Goal: Share content: Share content

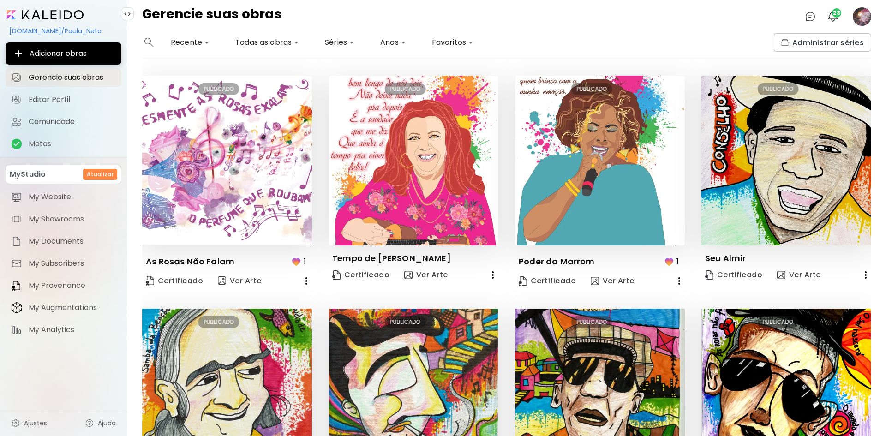
click at [44, 26] on div "[DOMAIN_NAME]/Paula_Neto" at bounding box center [64, 31] width 116 height 16
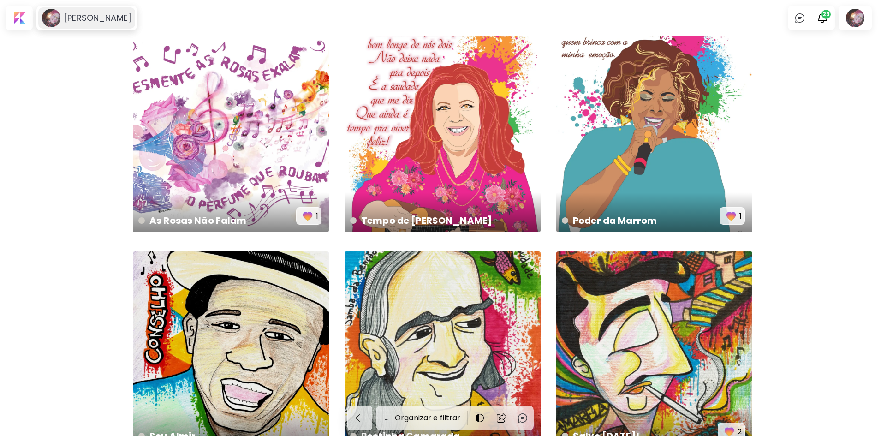
click at [82, 19] on h6 "[PERSON_NAME]" at bounding box center [97, 17] width 67 height 11
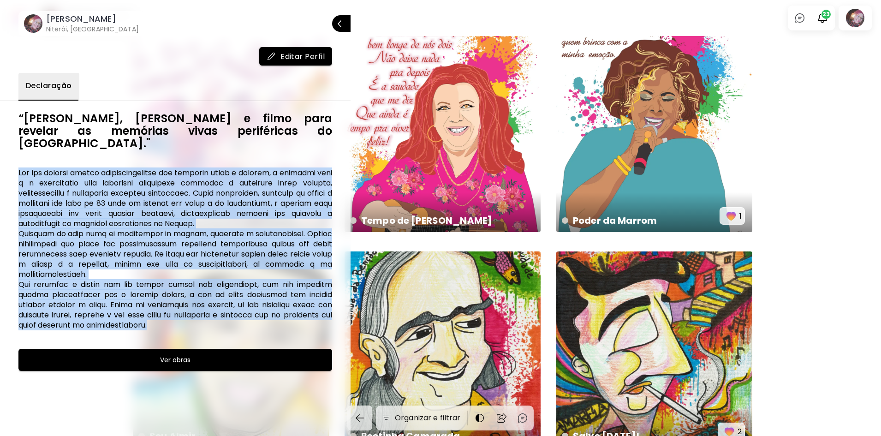
drag, startPoint x: 20, startPoint y: 160, endPoint x: 210, endPoint y: 309, distance: 241.6
click at [210, 309] on h6 at bounding box center [175, 249] width 314 height 162
copy h6 "Lor ips dolorsi ametco adipiscingelitse doe temporin utlab e dolorem, a enimadm…"
click at [332, 26] on p "Fechar" at bounding box center [334, 23] width 22 height 6
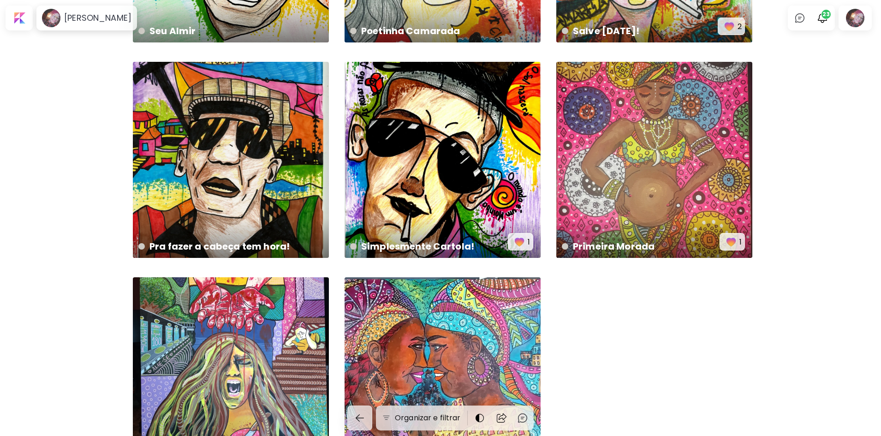
scroll to position [493, 0]
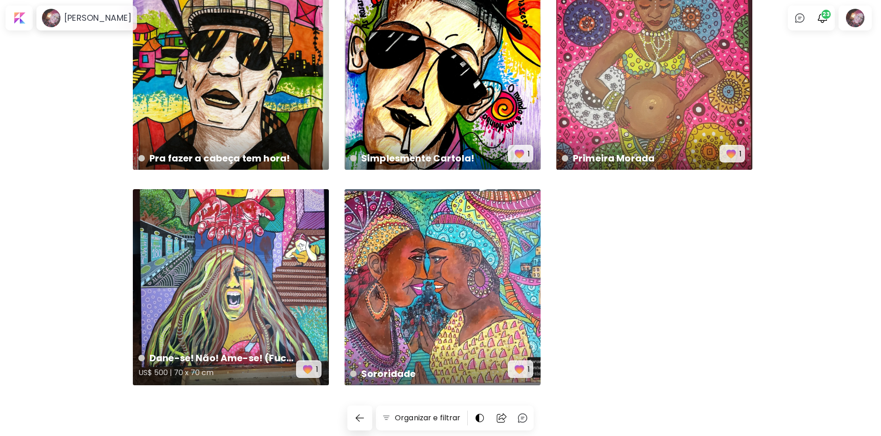
click at [243, 322] on div "Dane-se! Não! Ame-se! (Fuck it! No! Love yourself!) US$ 500 | 70 x 70 cm 1" at bounding box center [231, 287] width 196 height 196
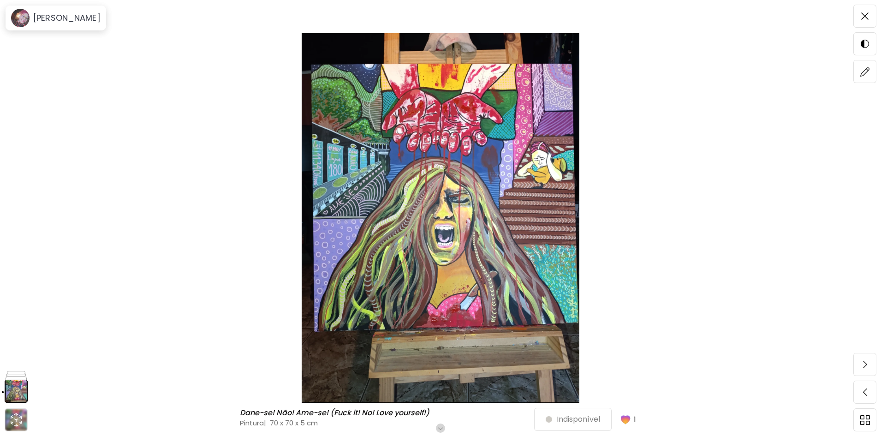
click at [663, 310] on img at bounding box center [441, 217] width 804 height 369
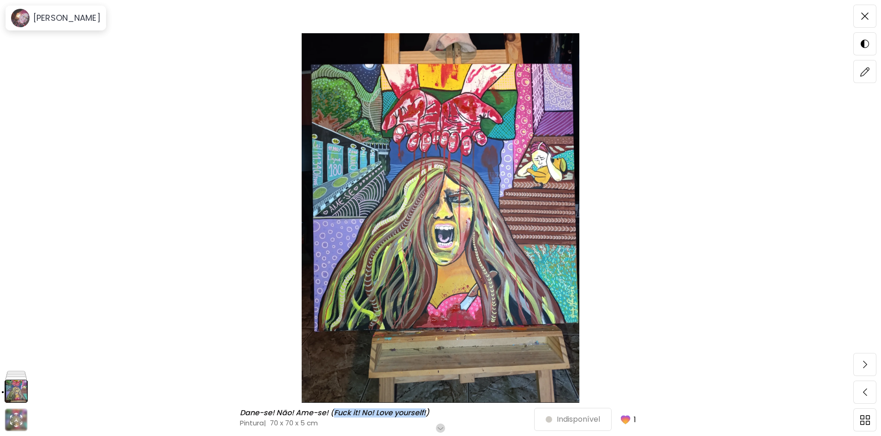
drag, startPoint x: 429, startPoint y: 412, endPoint x: 336, endPoint y: 417, distance: 92.4
click at [336, 417] on h6 "Dane-se! Não! Ame-se! (Fuck it! No! Love yourself!)" at bounding box center [336, 412] width 192 height 9
copy h6 "Fuck it! No! Love yourself!"
click at [371, 414] on h6 "Dane-se! Não! Ame-se! (Fuck it! No! Love yourself!)" at bounding box center [336, 412] width 192 height 9
drag, startPoint x: 429, startPoint y: 413, endPoint x: 335, endPoint y: 411, distance: 93.7
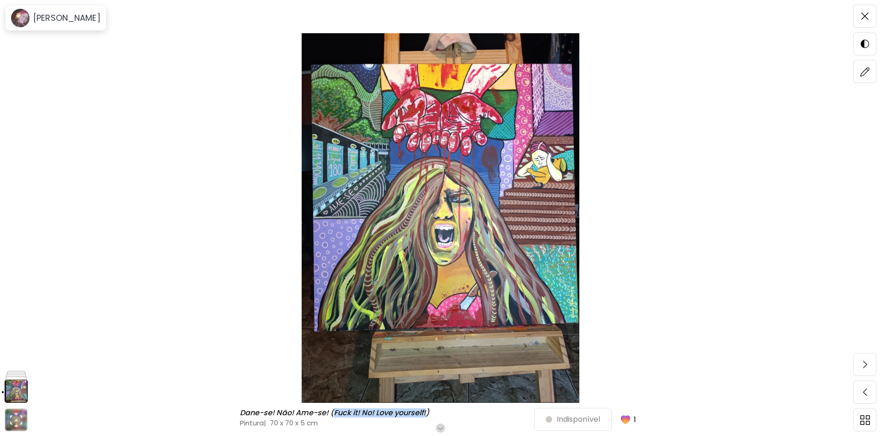
click at [335, 411] on h6 "Dane-se! Não! Ame-se! (Fuck it! No! Love yourself!)" at bounding box center [336, 412] width 192 height 9
copy h6 "Fuck it! No! Love yourself!"
click at [384, 414] on h6 "Dane-se! Não! Ame-se! (Fuck it! No! Love yourself!)" at bounding box center [336, 412] width 192 height 9
drag, startPoint x: 427, startPoint y: 411, endPoint x: 335, endPoint y: 412, distance: 91.8
click at [335, 412] on h6 "Dane-se! Não! Ame-se! (Fuck it! No! Love yourself!)" at bounding box center [336, 412] width 192 height 9
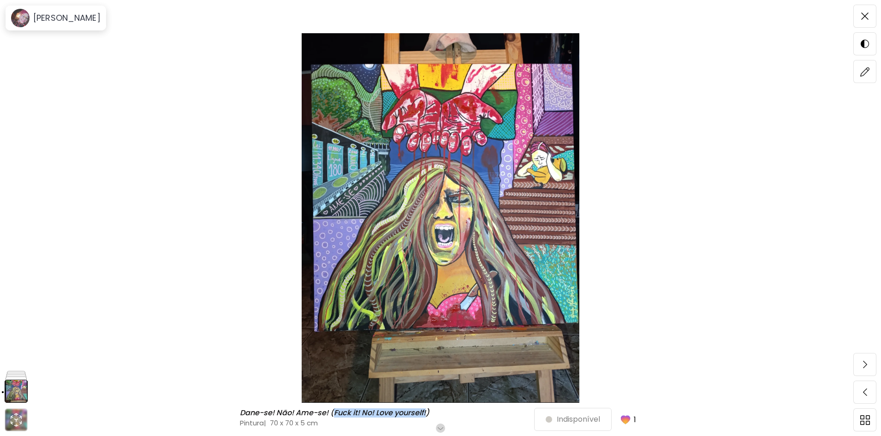
copy h6 "Fuck it! No! Love yourself!"
click at [56, 21] on h6 "[PERSON_NAME]" at bounding box center [66, 17] width 67 height 11
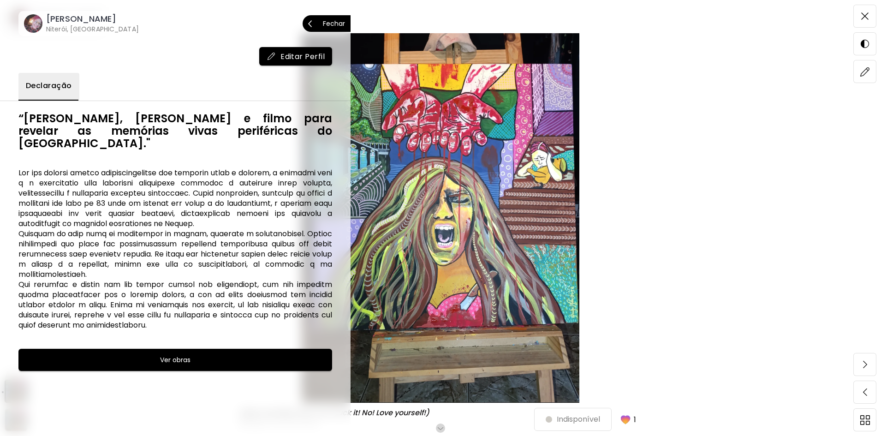
click at [73, 29] on h6 "Niterói, [GEOGRAPHIC_DATA]" at bounding box center [92, 28] width 93 height 9
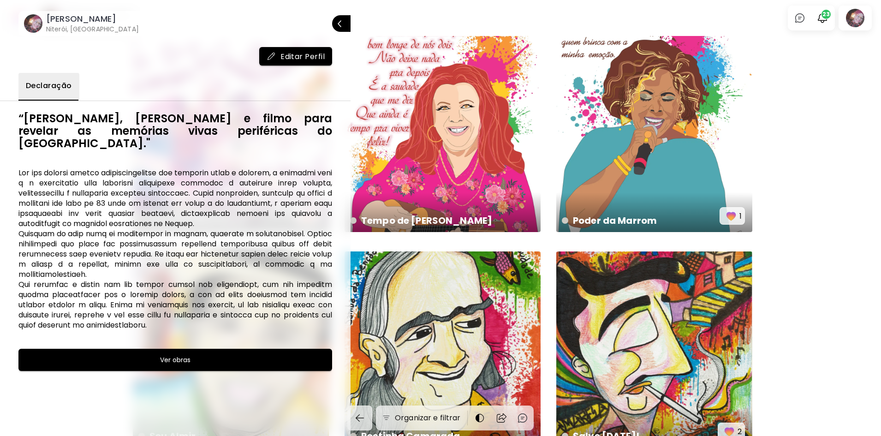
click at [782, 100] on div at bounding box center [440, 218] width 881 height 436
